Goal: Check status: Check status

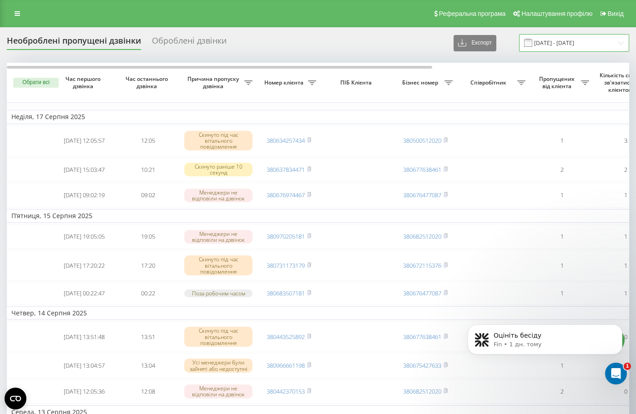
click at [563, 39] on input "[DATE] - [DATE]" at bounding box center [574, 43] width 110 height 18
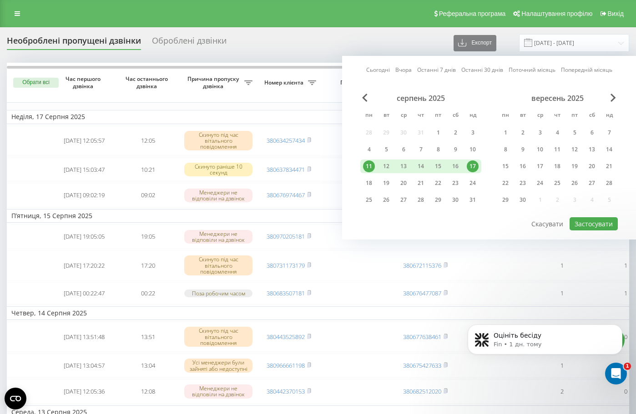
drag, startPoint x: 406, startPoint y: 66, endPoint x: 484, endPoint y: 111, distance: 90.5
click at [406, 66] on link "Вчора" at bounding box center [403, 70] width 16 height 9
click at [578, 222] on button "Застосувати" at bounding box center [594, 223] width 48 height 13
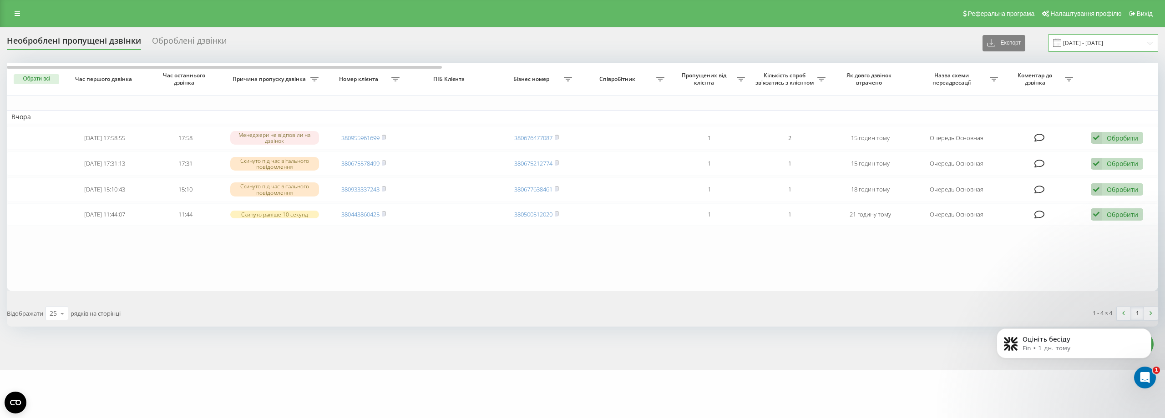
click at [636, 45] on input "[DATE] - [DATE]" at bounding box center [1103, 43] width 110 height 18
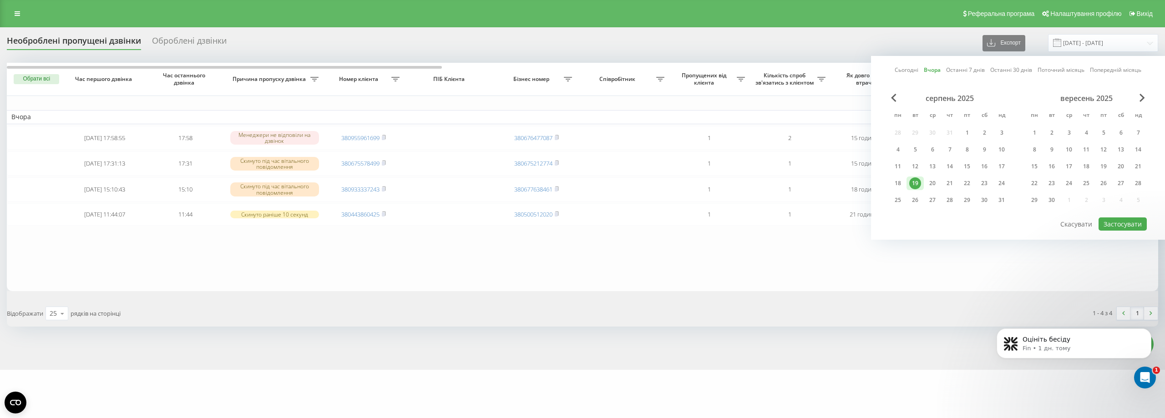
click at [636, 72] on link "Сьогодні" at bounding box center [906, 70] width 24 height 9
click at [636, 226] on button "Застосувати" at bounding box center [1122, 223] width 48 height 13
type input "[DATE] - [DATE]"
